Goal: Book appointment/travel/reservation

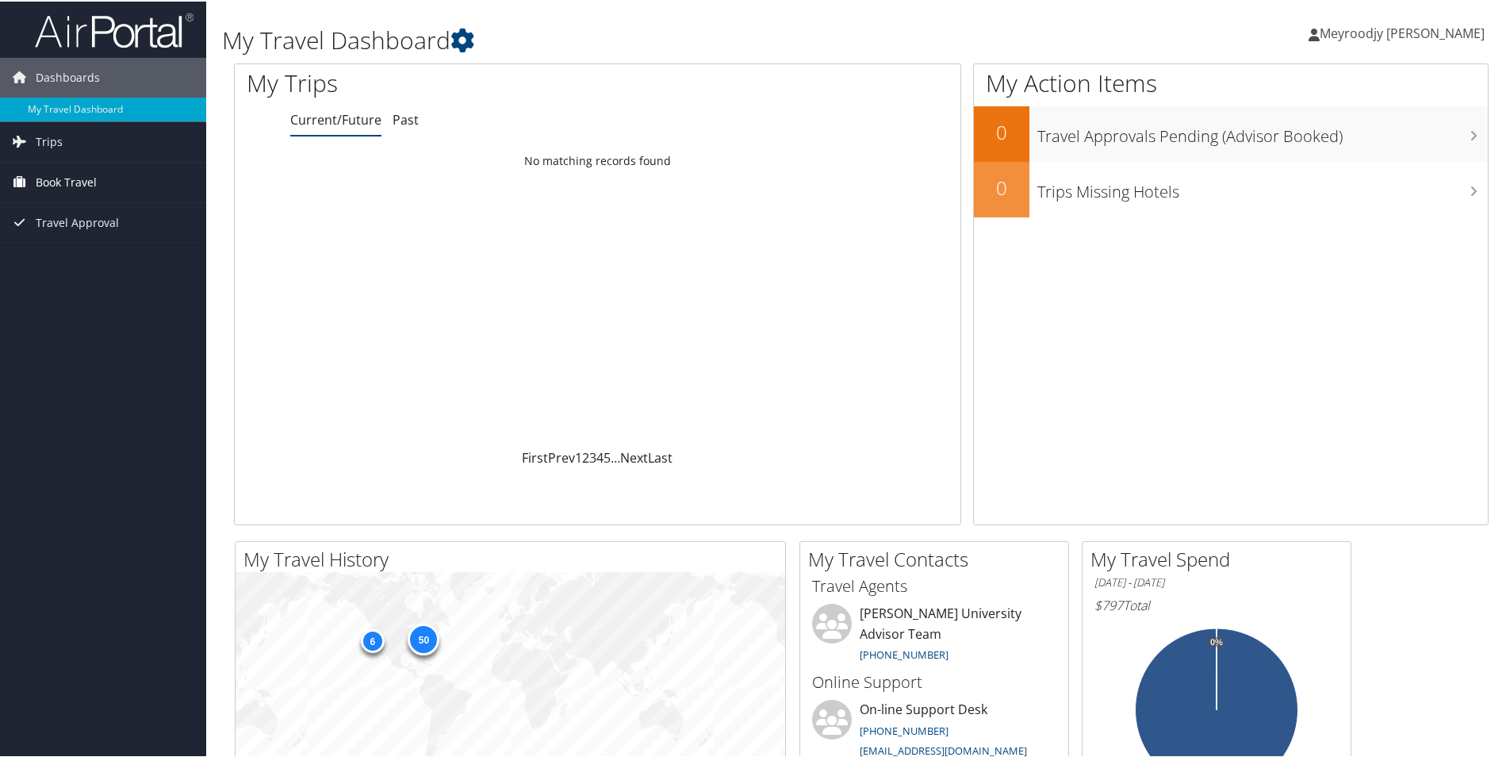
click at [86, 185] on span "Book Travel" at bounding box center [66, 181] width 61 height 40
click at [91, 232] on link "Book/Manage Online Trips" at bounding box center [103, 236] width 206 height 24
